Goal: Check status: Check status

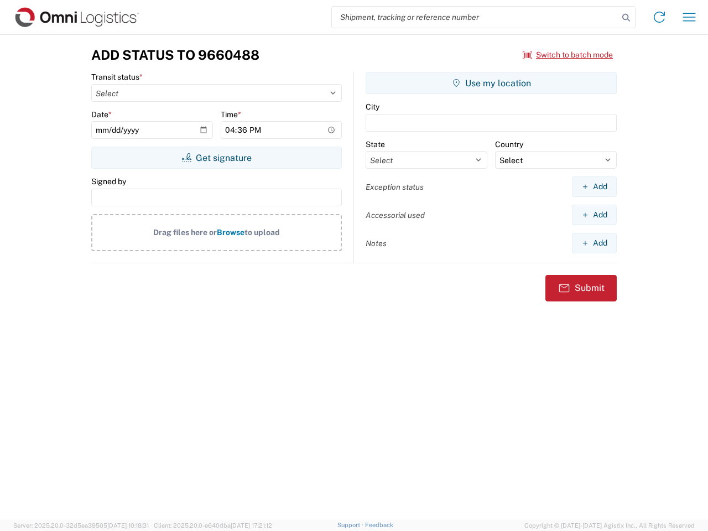
click at [475, 17] on input "search" at bounding box center [475, 17] width 287 height 21
click at [626, 18] on icon at bounding box center [625, 17] width 15 height 15
click at [659, 17] on icon at bounding box center [660, 17] width 18 height 18
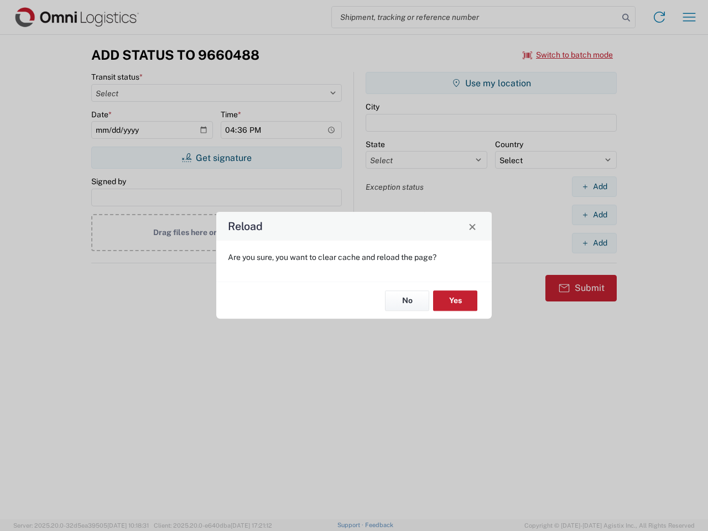
click at [689, 17] on div "Reload Are you sure, you want to clear cache and reload the page? No Yes" at bounding box center [354, 265] width 708 height 531
click at [568, 55] on div "Reload Are you sure, you want to clear cache and reload the page? No Yes" at bounding box center [354, 265] width 708 height 531
click at [216, 158] on div "Reload Are you sure, you want to clear cache and reload the page? No Yes" at bounding box center [354, 265] width 708 height 531
click at [491, 83] on div "Reload Are you sure, you want to clear cache and reload the page? No Yes" at bounding box center [354, 265] width 708 height 531
click at [594, 186] on div "Reload Are you sure, you want to clear cache and reload the page? No Yes" at bounding box center [354, 265] width 708 height 531
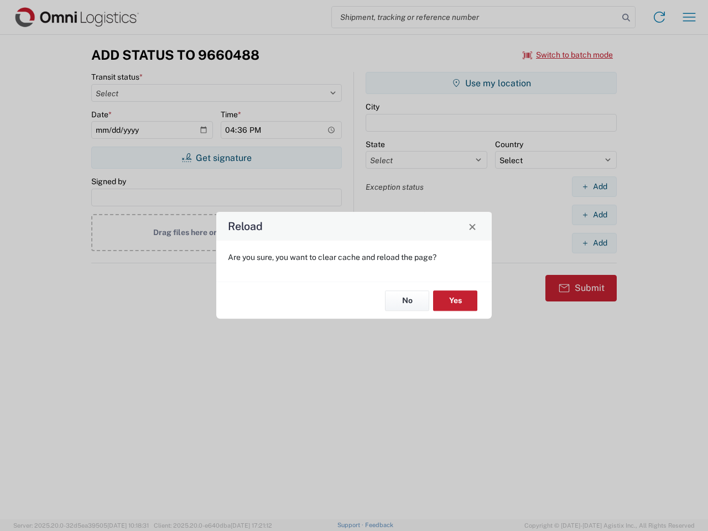
click at [594, 215] on div "Reload Are you sure, you want to clear cache and reload the page? No Yes" at bounding box center [354, 265] width 708 height 531
click at [594, 243] on div "Reload Are you sure, you want to clear cache and reload the page? No Yes" at bounding box center [354, 265] width 708 height 531
